Goal: Download file/media

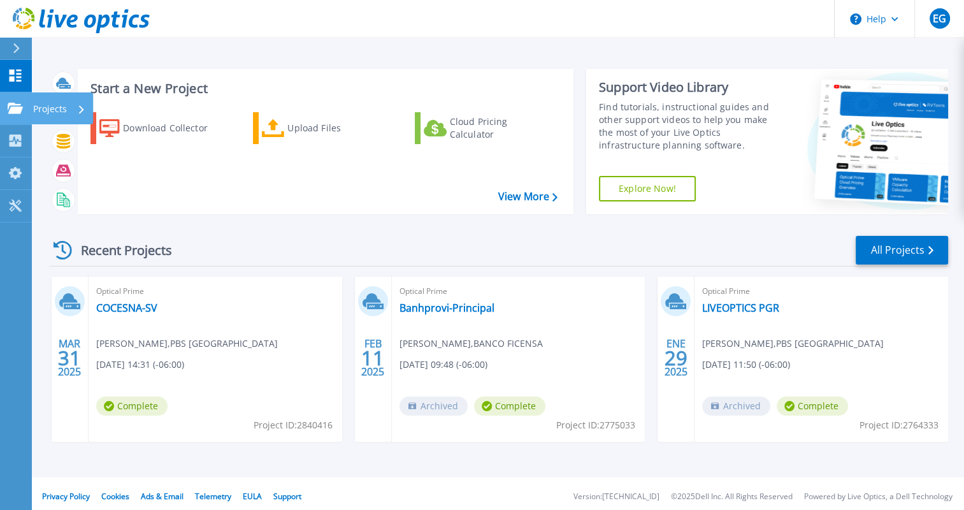
click at [8, 105] on icon at bounding box center [15, 108] width 15 height 11
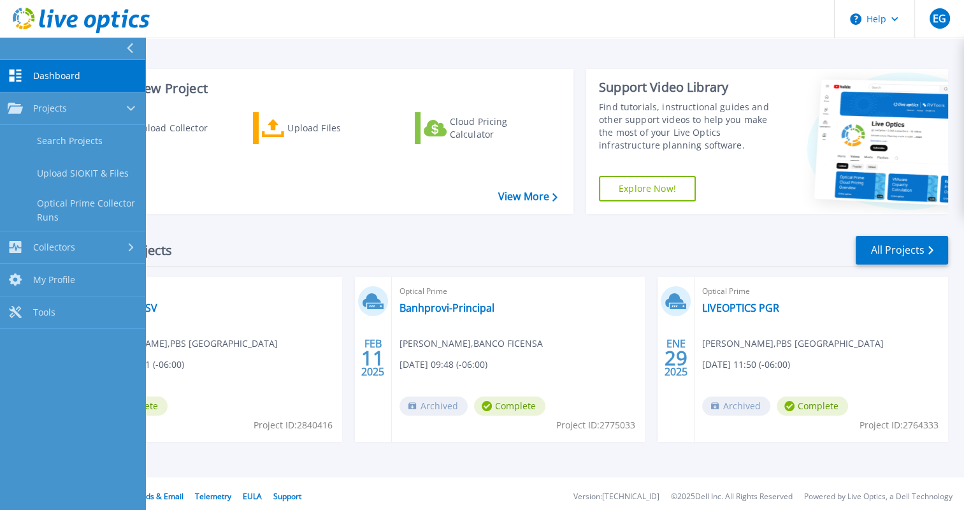
click at [28, 73] on link "Dashboard Dashboard" at bounding box center [72, 76] width 145 height 32
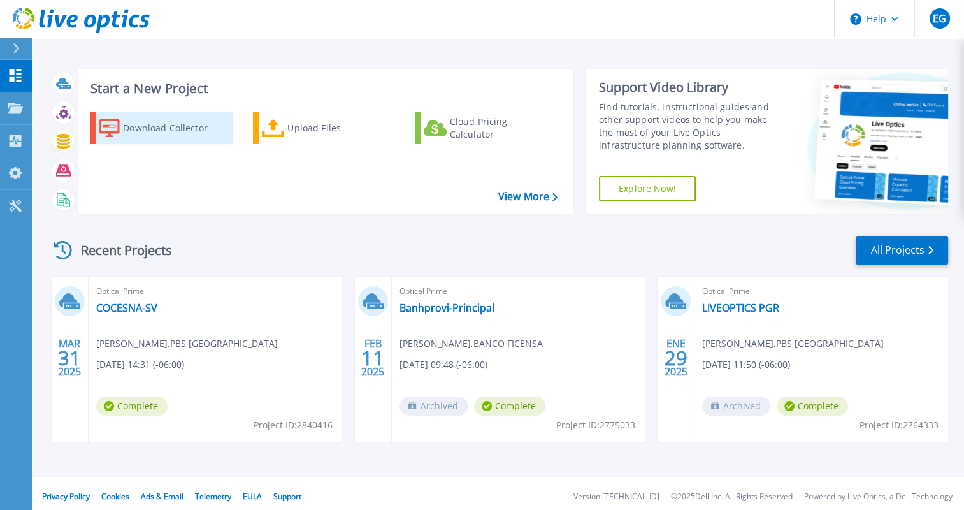
click at [162, 133] on div "Download Collector" at bounding box center [174, 127] width 102 height 25
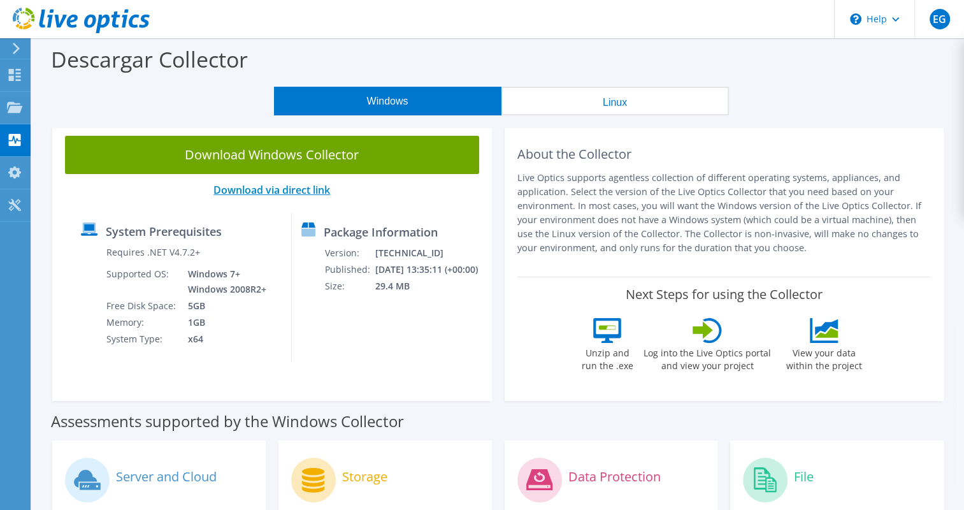
click at [303, 191] on link "Download via direct link" at bounding box center [271, 190] width 117 height 14
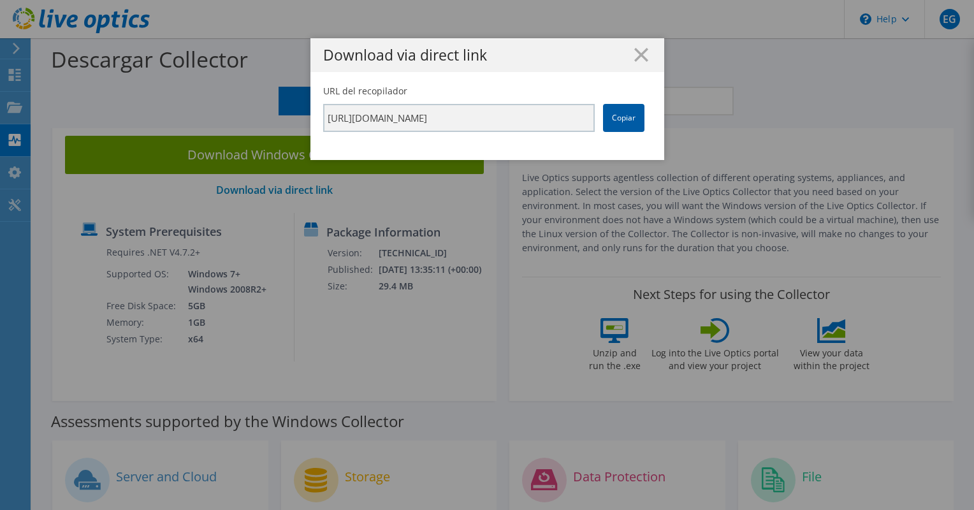
click at [619, 115] on link "Copiar" at bounding box center [623, 118] width 41 height 28
click at [640, 54] on icon at bounding box center [641, 55] width 14 height 14
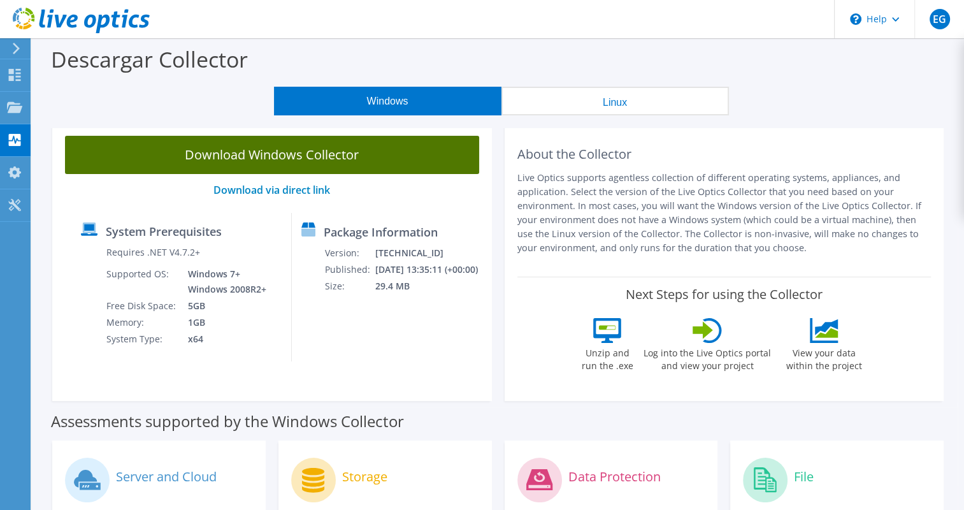
click at [268, 153] on link "Download Windows Collector" at bounding box center [272, 155] width 414 height 38
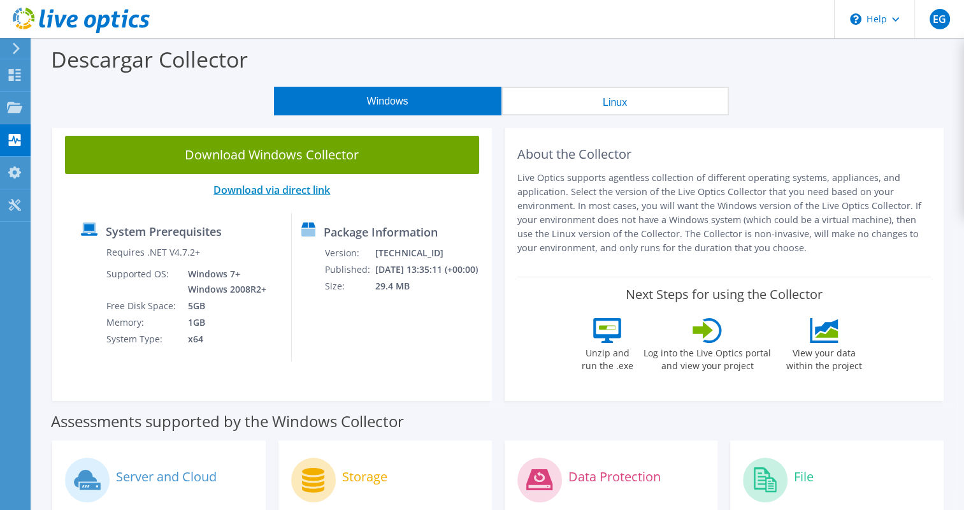
click at [271, 193] on link "Download via direct link" at bounding box center [271, 190] width 117 height 14
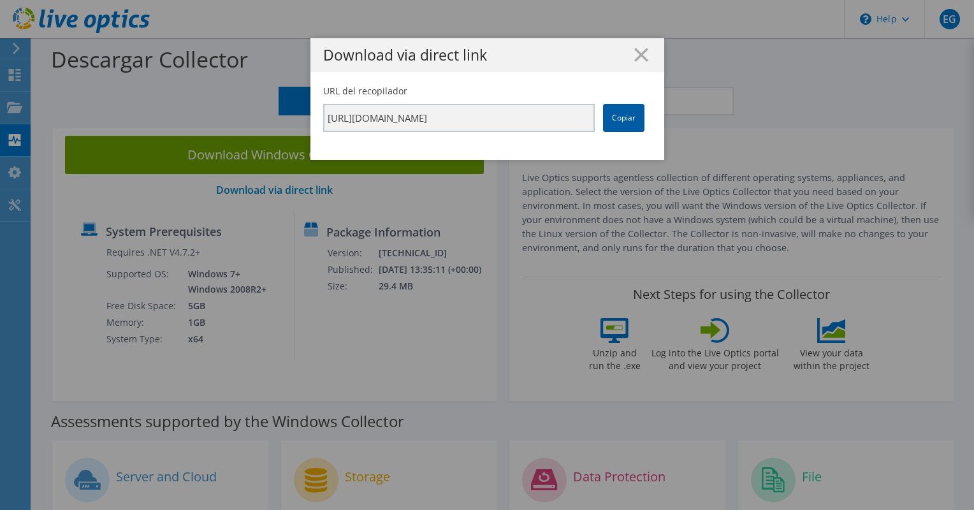
click at [623, 118] on link "Copiar" at bounding box center [623, 118] width 41 height 28
click at [640, 52] on icon at bounding box center [641, 55] width 14 height 14
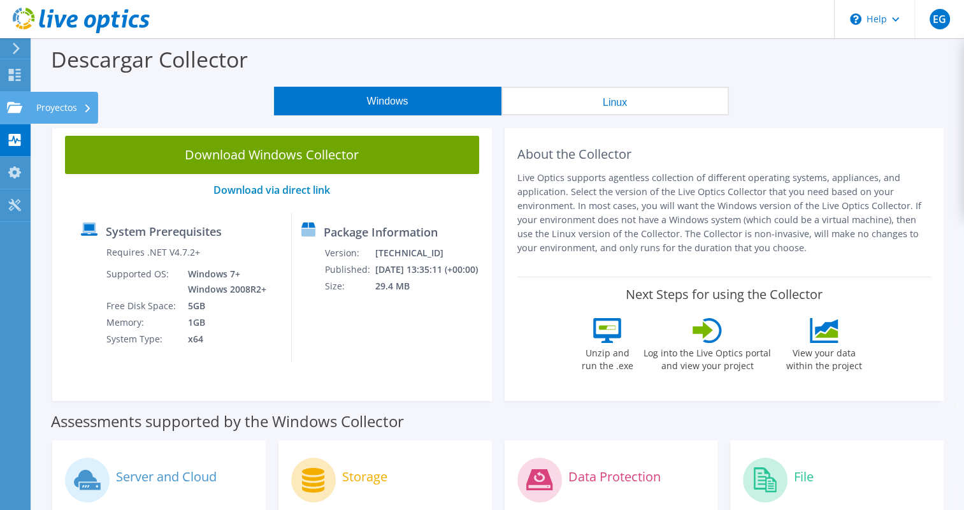
click at [18, 113] on div at bounding box center [14, 109] width 15 height 14
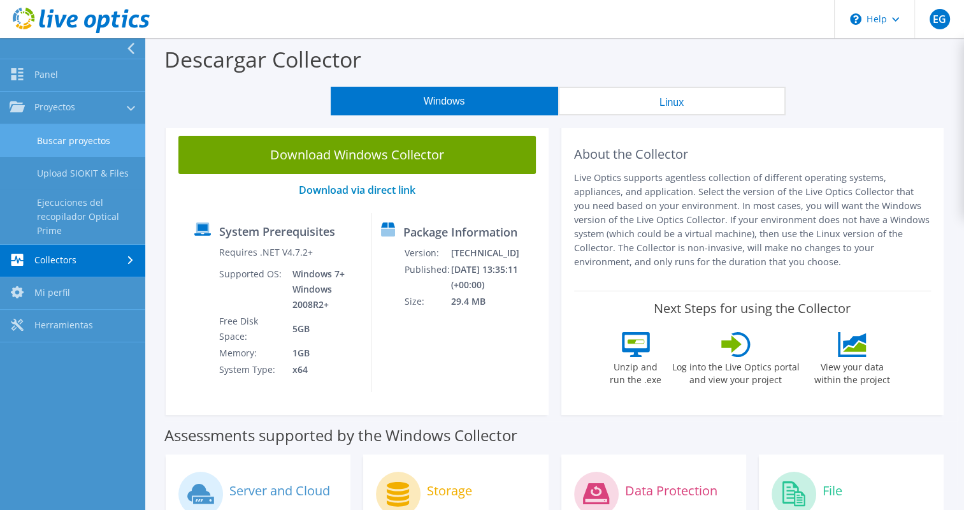
click at [61, 143] on link "Buscar proyectos" at bounding box center [72, 140] width 145 height 32
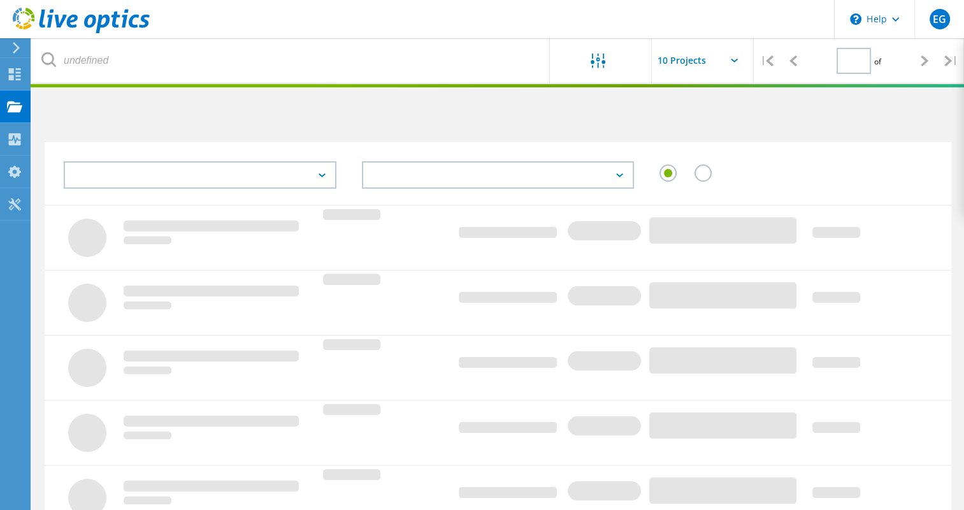
type input "1"
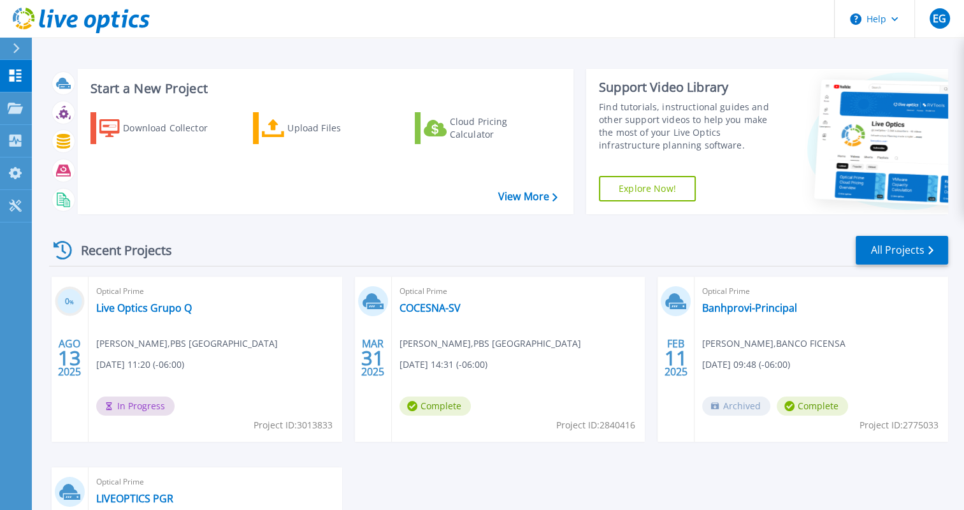
click at [762, 186] on div "Support Video Library Find tutorials, instructional guides and other support vi…" at bounding box center [683, 141] width 194 height 145
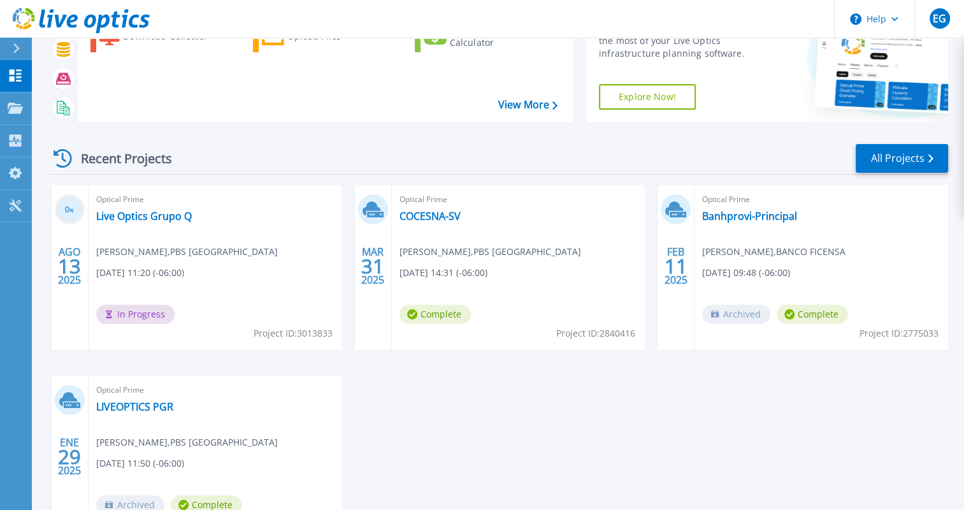
scroll to position [94, 0]
